Goal: Entertainment & Leisure: Consume media (video, audio)

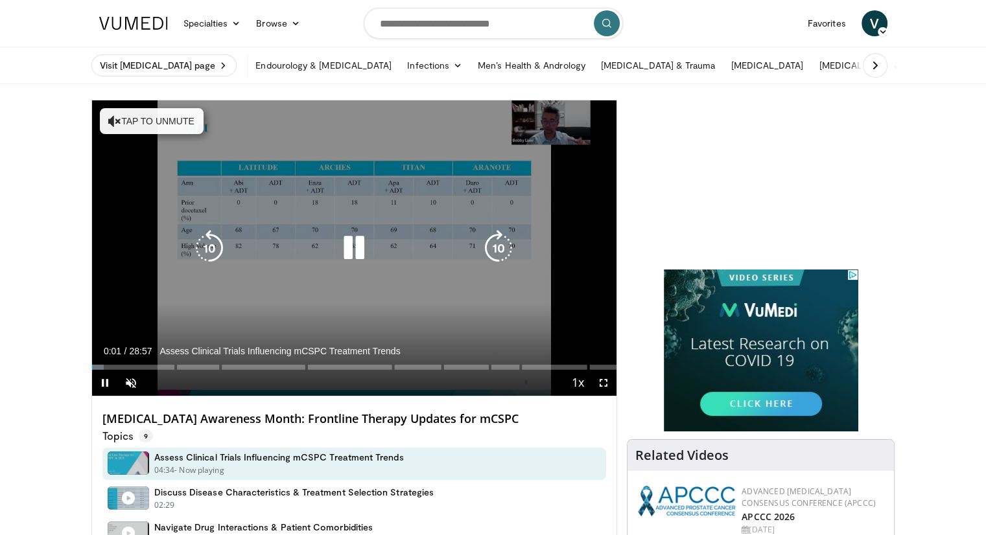
click at [128, 117] on button "Tap to unmute" at bounding box center [152, 121] width 104 height 26
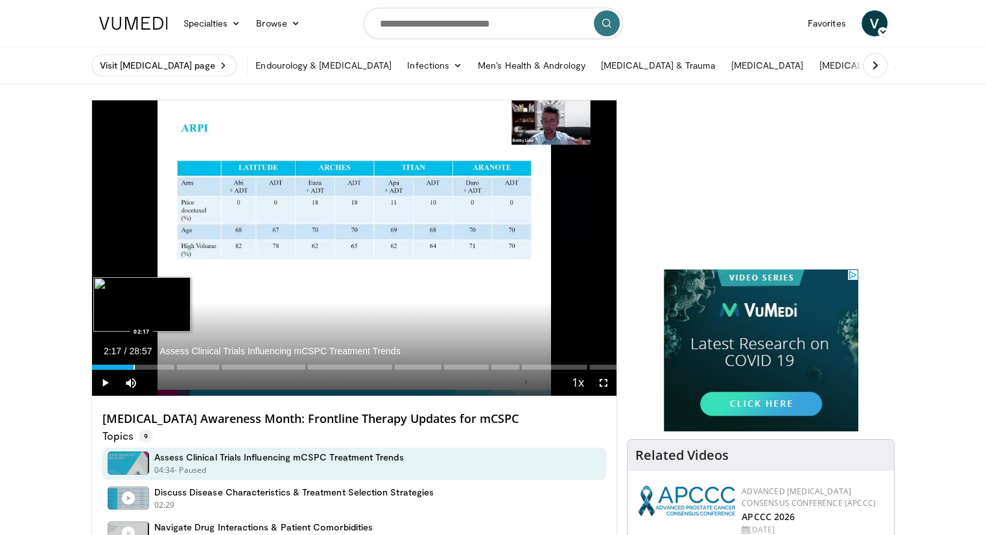
drag, startPoint x: 104, startPoint y: 368, endPoint x: 133, endPoint y: 368, distance: 29.2
click at [133, 368] on div "Loaded : 8.06% 02:17" at bounding box center [354, 367] width 525 height 5
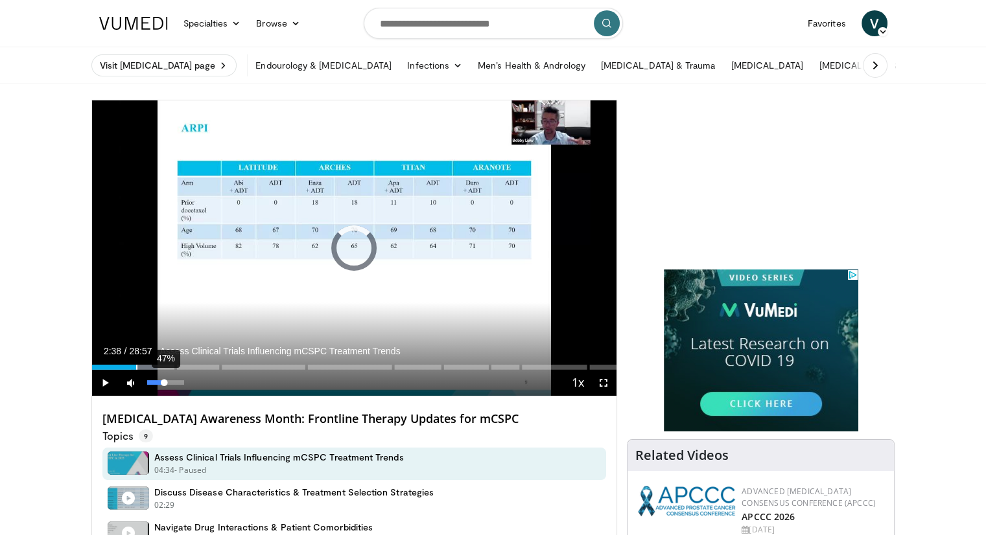
drag, startPoint x: 135, startPoint y: 369, endPoint x: 165, endPoint y: 373, distance: 30.8
click at [165, 373] on div "Current Time 2:38 / Duration 28:57 Assess Clinical Trials Influencing mCSPC Tre…" at bounding box center [354, 383] width 525 height 26
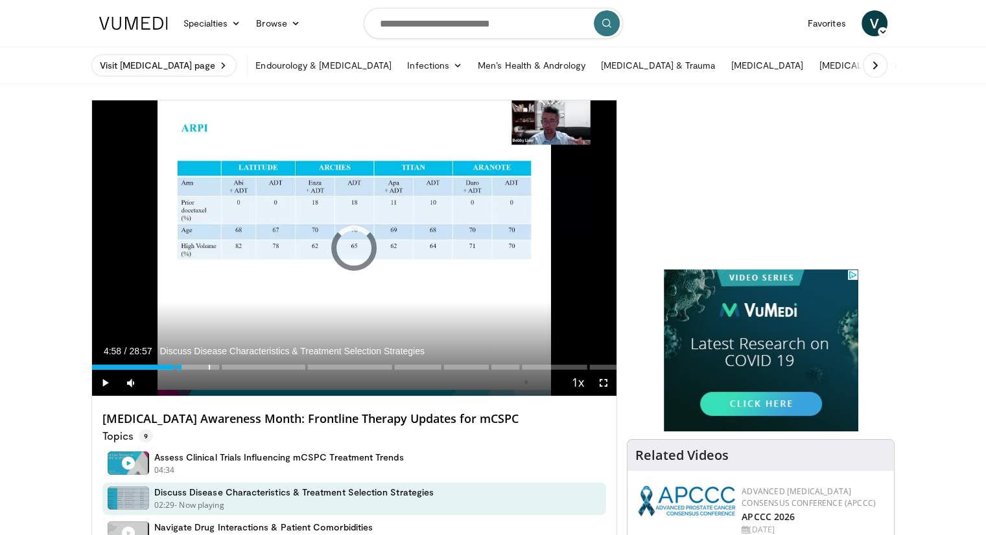
drag, startPoint x: 161, startPoint y: 364, endPoint x: 251, endPoint y: 369, distance: 90.2
click at [251, 370] on div "Current Time 4:58 / Duration 28:57 Discuss Disease Characteristics & Treatment …" at bounding box center [354, 383] width 525 height 26
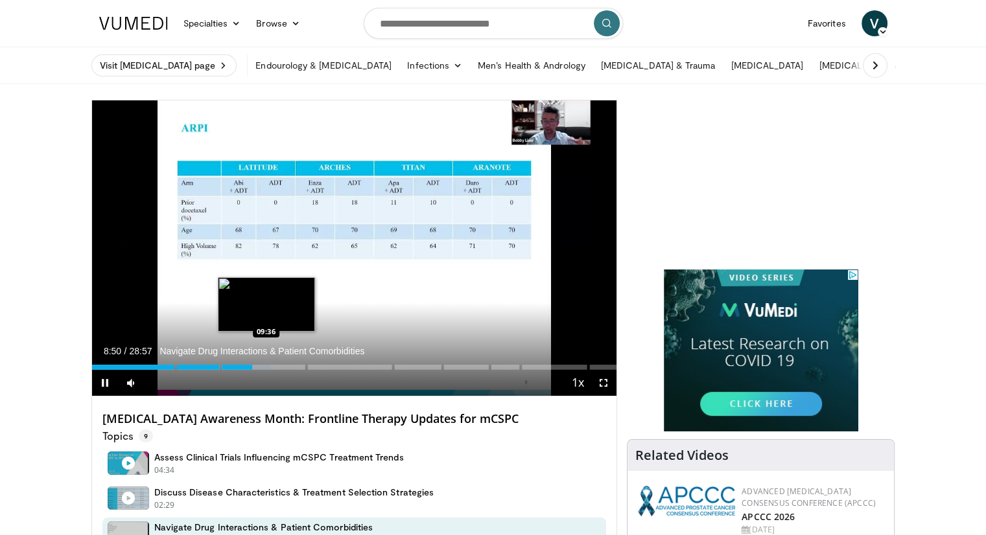
click at [266, 368] on div "Progress Bar" at bounding box center [260, 367] width 19 height 5
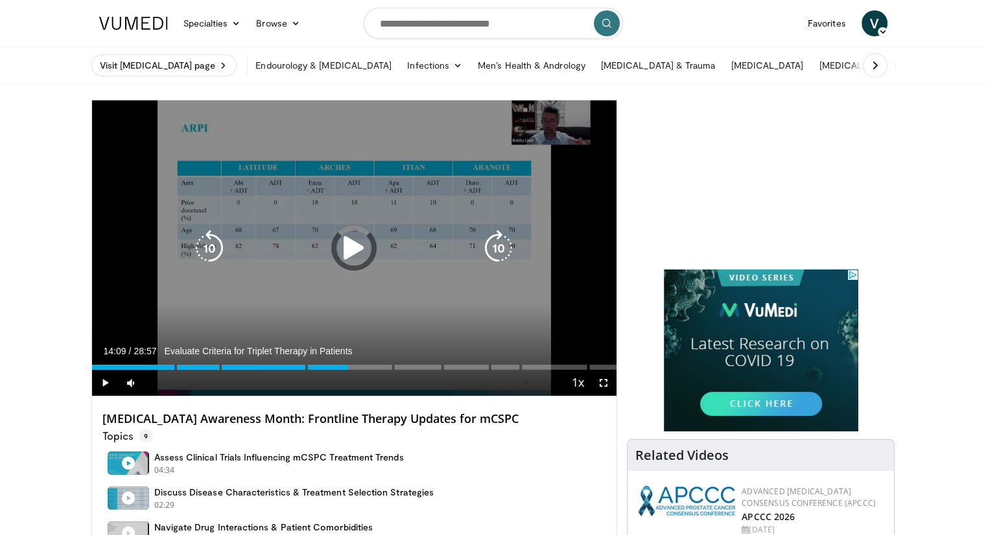
click at [347, 363] on div "Loaded : 37.12% 14:09 14:09" at bounding box center [354, 364] width 525 height 12
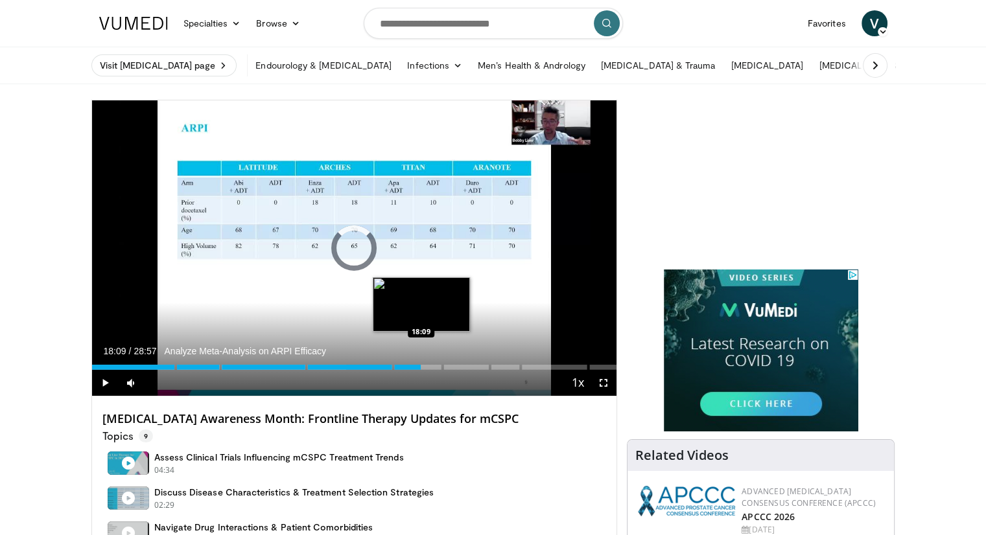
click at [421, 364] on div "Loaded : 52.96% 14:19 18:09" at bounding box center [354, 364] width 525 height 12
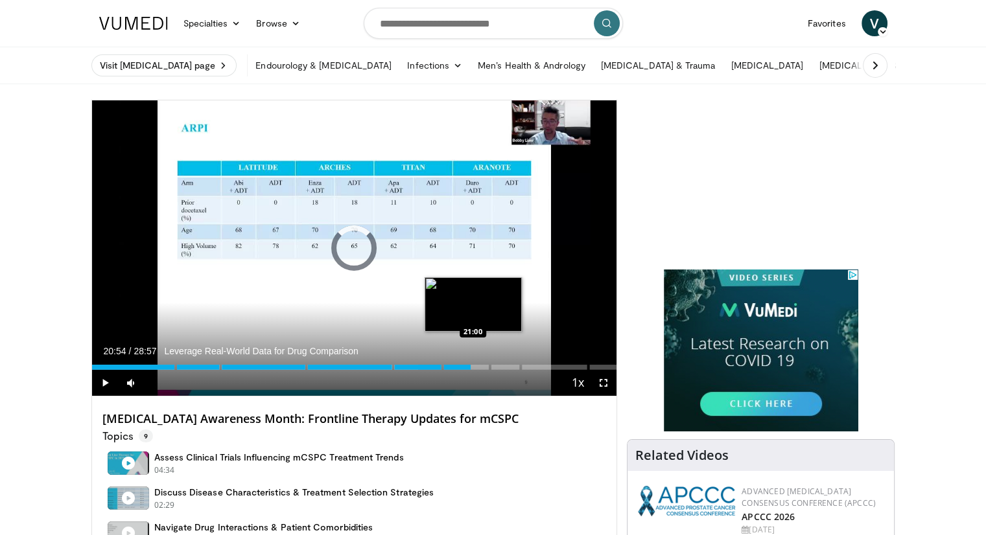
click at [470, 366] on div "Loaded : 66.78% 18:12" at bounding box center [354, 367] width 525 height 5
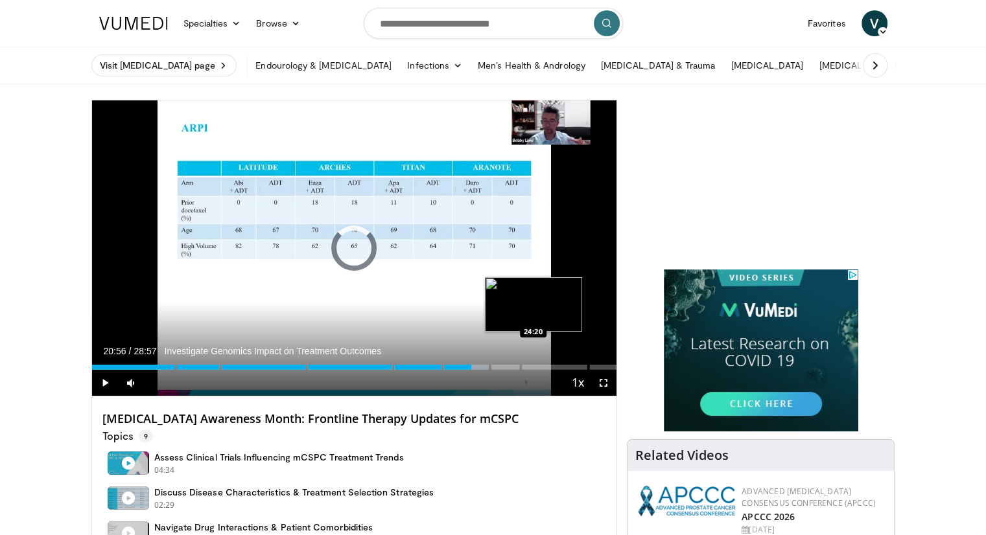
click at [534, 367] on div "Loaded : 75.95% 20:56" at bounding box center [354, 367] width 525 height 5
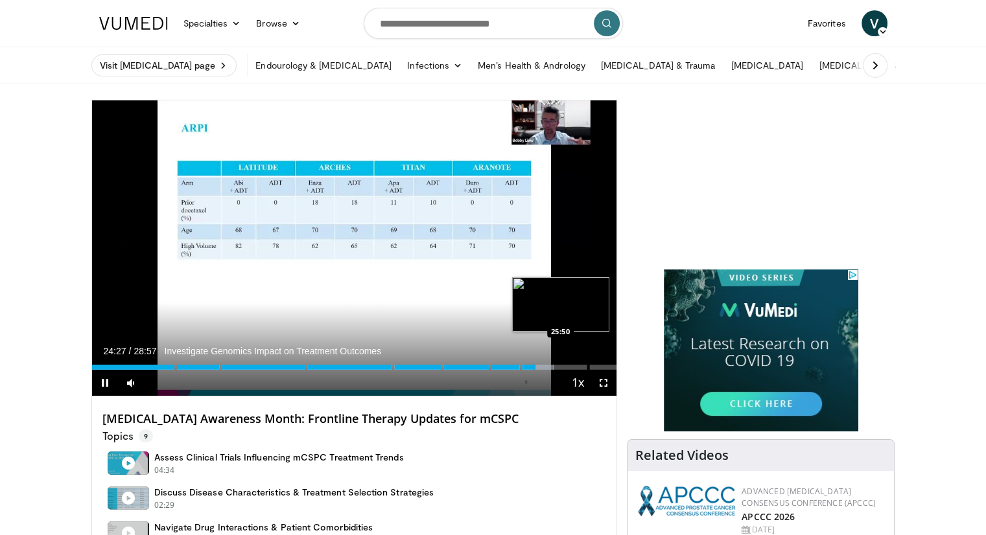
click at [563, 365] on div "Loaded : 87.94% 24:27" at bounding box center [354, 367] width 525 height 5
click at [574, 366] on div "Loaded : 94.22% 26:11" at bounding box center [354, 367] width 525 height 5
click at [599, 365] on div "Loaded : 0.00% 27:59" at bounding box center [354, 367] width 525 height 5
